Goal: Information Seeking & Learning: Learn about a topic

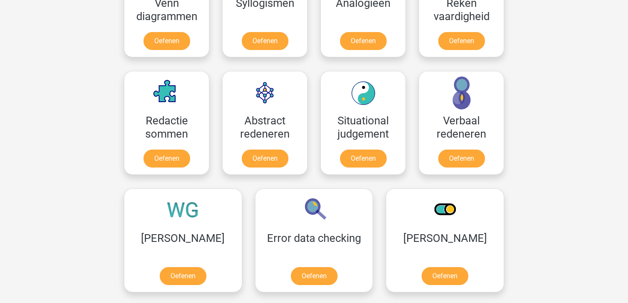
scroll to position [560, 0]
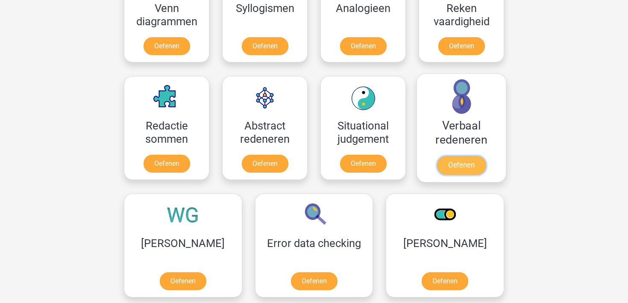
click at [460, 167] on link "Oefenen" at bounding box center [461, 165] width 49 height 19
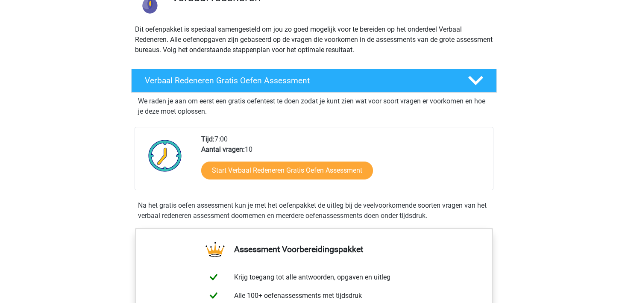
scroll to position [88, 0]
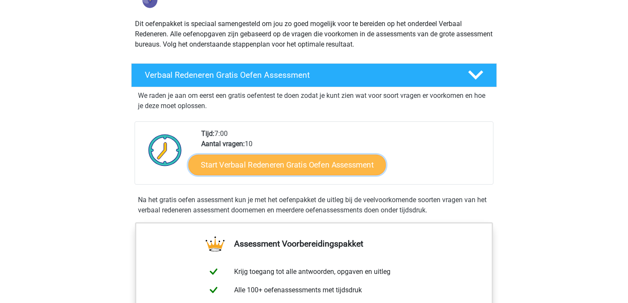
click at [335, 172] on link "Start Verbaal Redeneren Gratis Oefen Assessment" at bounding box center [288, 165] width 198 height 21
